Goal: Communication & Community: Answer question/provide support

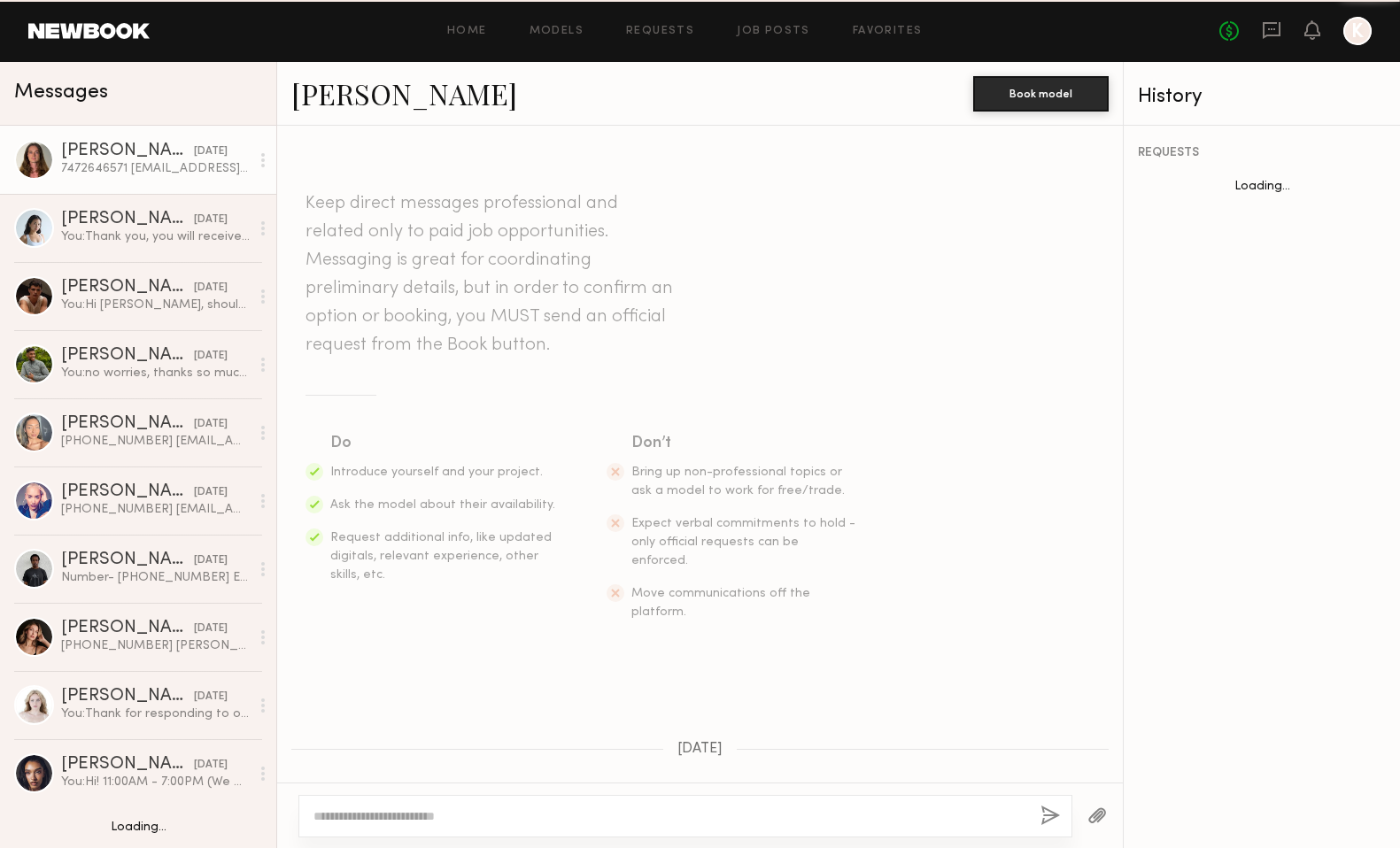
scroll to position [1992, 0]
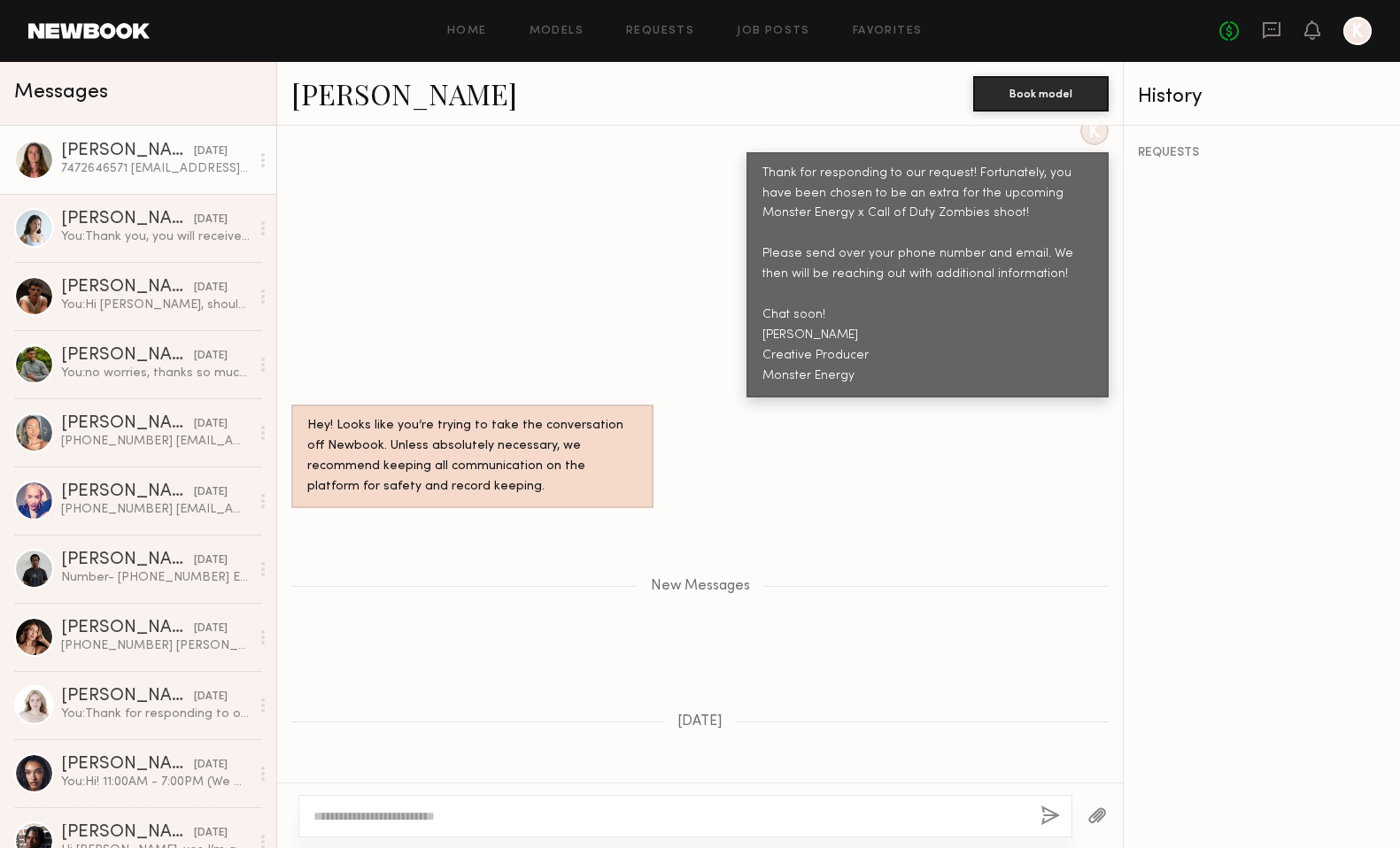
drag, startPoint x: 483, startPoint y: 750, endPoint x: 301, endPoint y: 753, distance: 182.0
click at [301, 786] on div "7472646571 [EMAIL_ADDRESS][DOMAIN_NAME]" at bounding box center [413, 817] width 244 height 63
copy div "[EMAIL_ADDRESS][DOMAIN_NAME]"
click at [872, 547] on div "New Messages" at bounding box center [699, 582] width 845 height 135
click at [665, 813] on textarea at bounding box center [669, 816] width 713 height 18
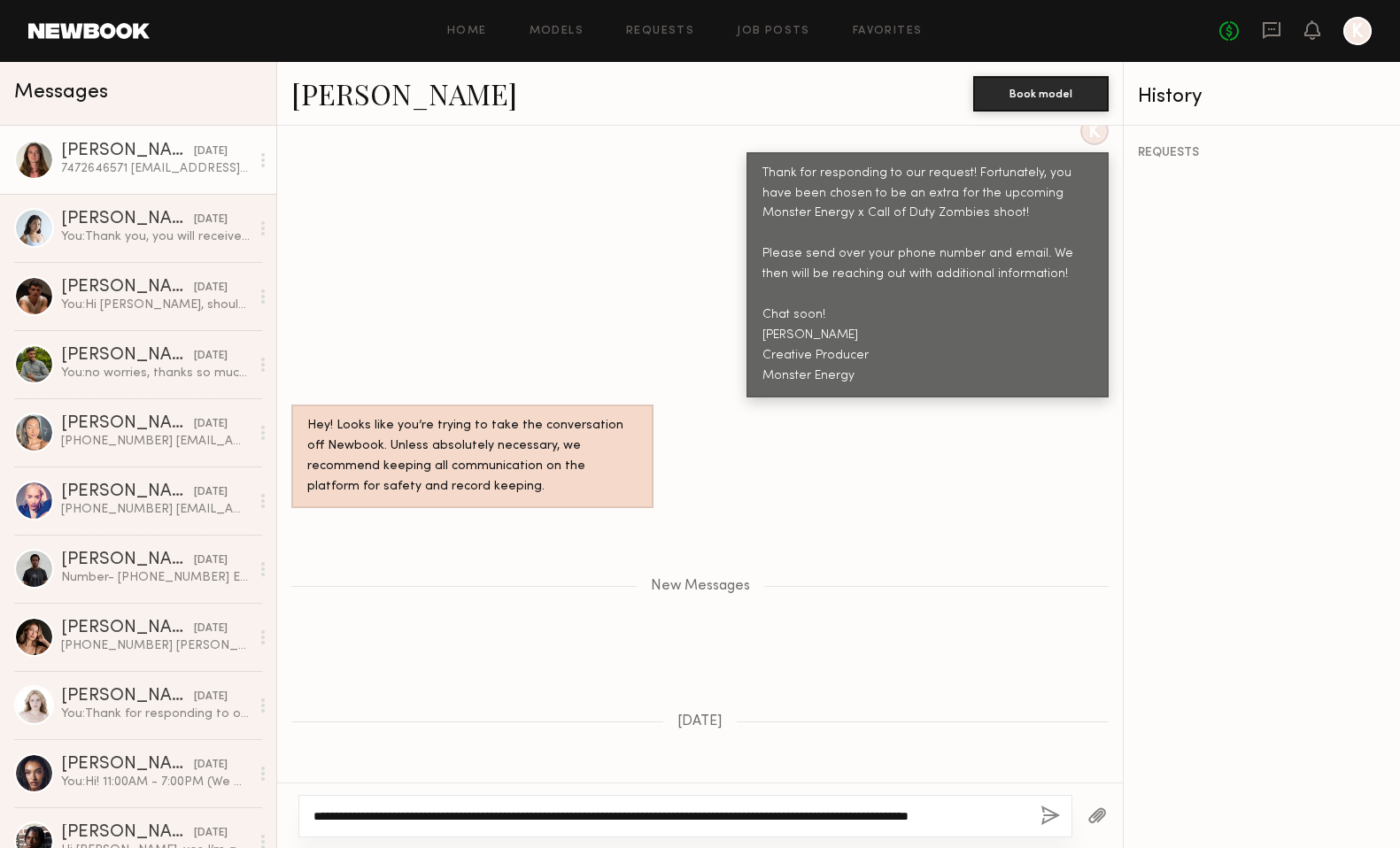
scroll to position [1993, 0]
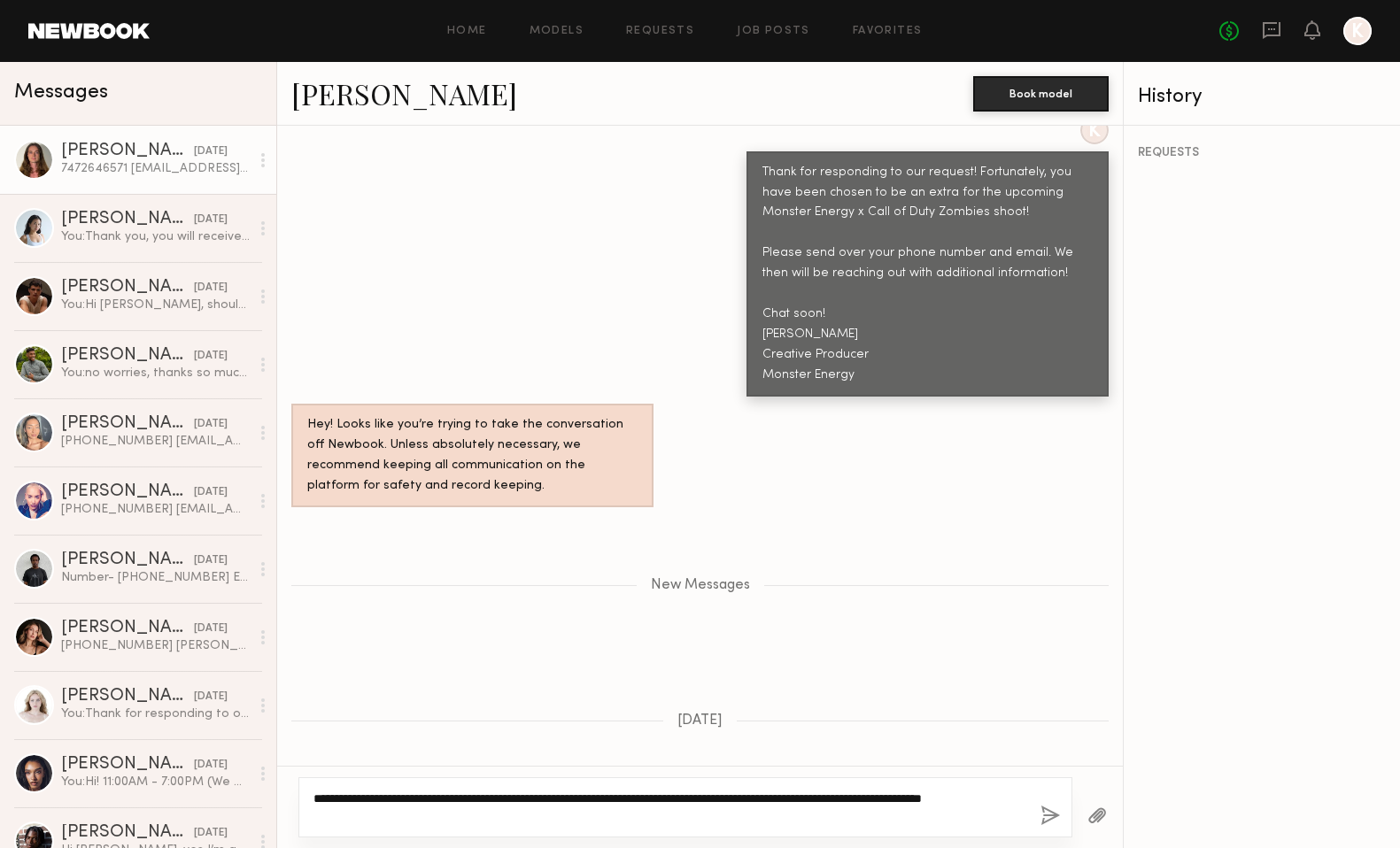
type textarea "**********"
click at [1046, 816] on button "button" at bounding box center [1050, 816] width 19 height 22
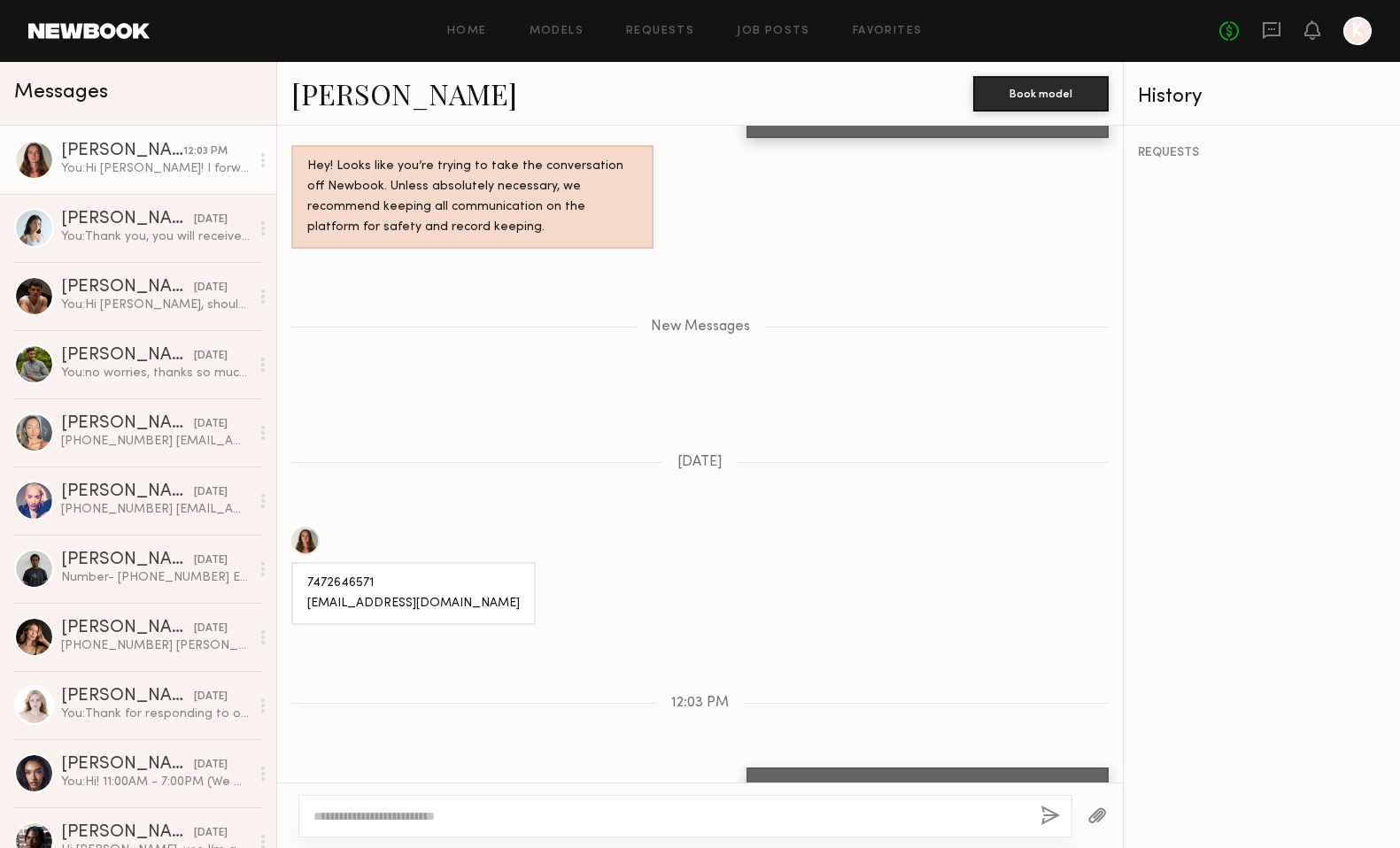
scroll to position [2362, 0]
